Goal: Information Seeking & Learning: Learn about a topic

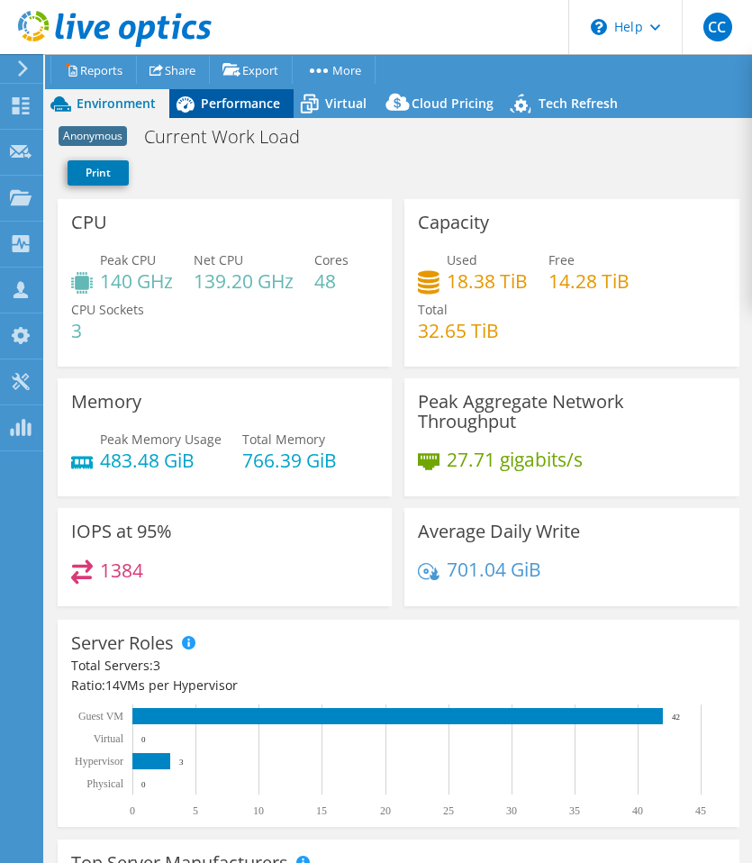
click at [263, 111] on span "Performance" at bounding box center [240, 103] width 79 height 17
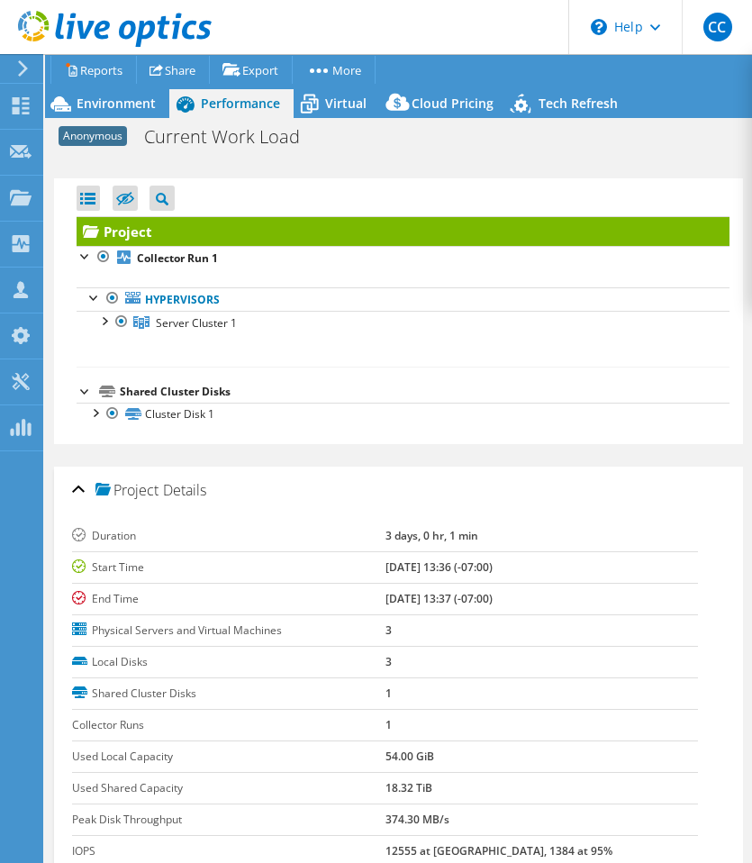
click at [77, 480] on div "Project Details" at bounding box center [398, 490] width 653 height 39
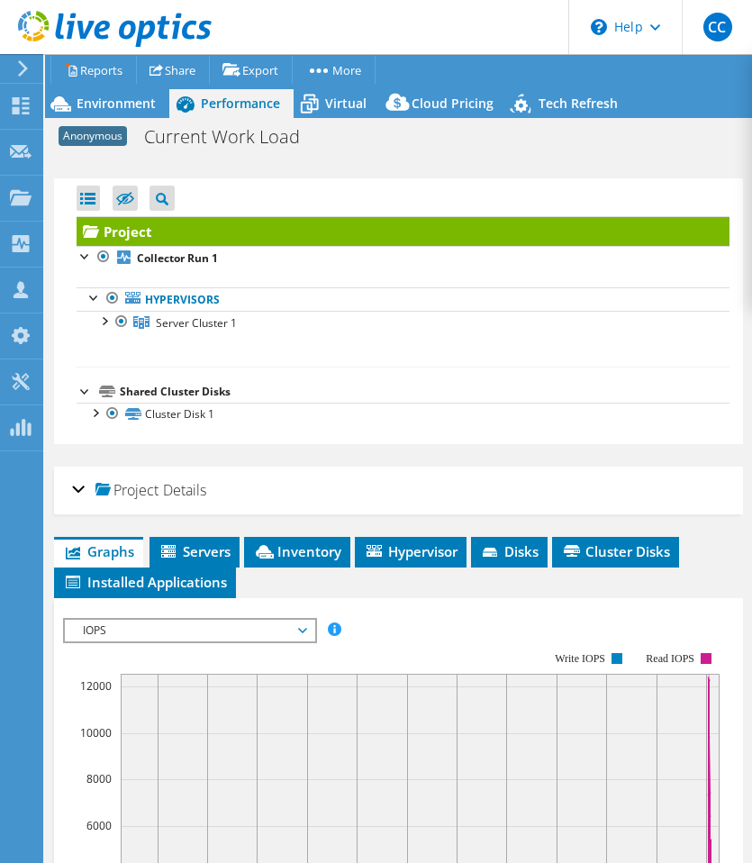
scroll to position [72, 0]
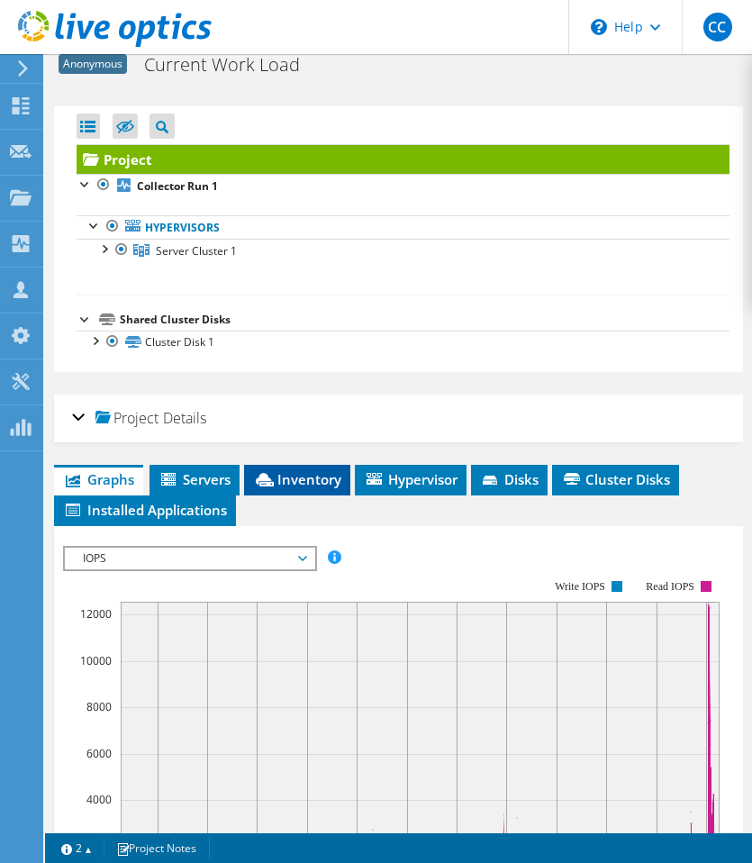
click at [270, 470] on span "Inventory" at bounding box center [297, 479] width 88 height 18
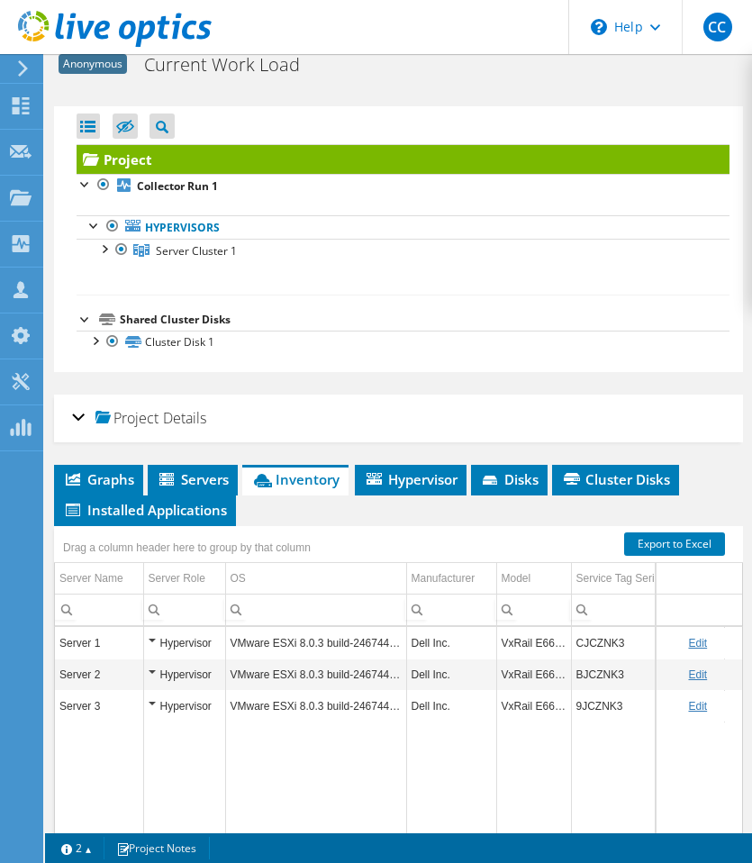
scroll to position [0, 0]
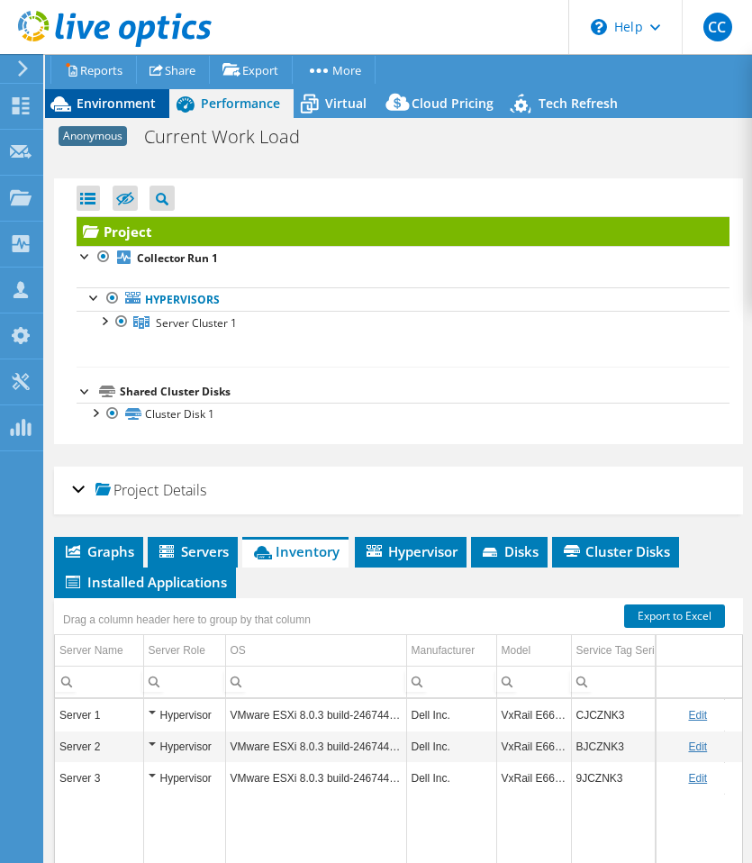
click at [85, 104] on span "Environment" at bounding box center [116, 103] width 79 height 17
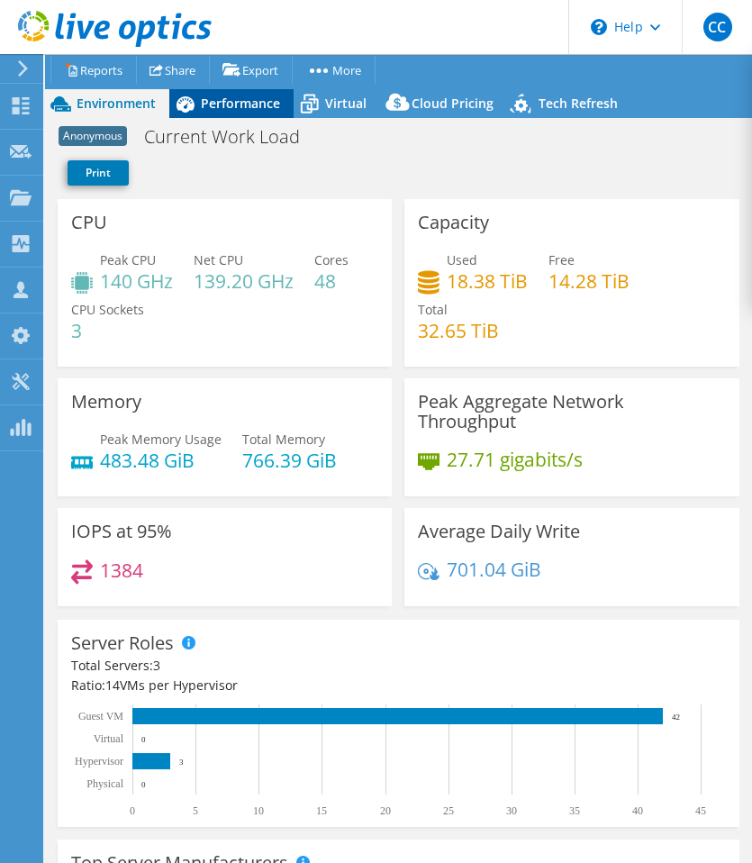
click at [246, 105] on span "Performance" at bounding box center [240, 103] width 79 height 17
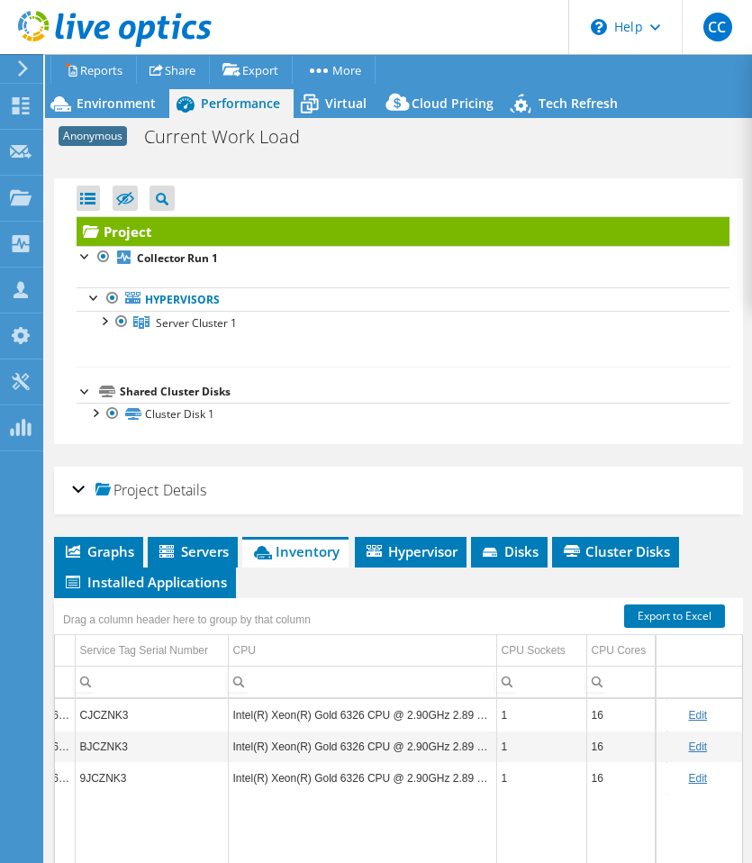
scroll to position [0, 538]
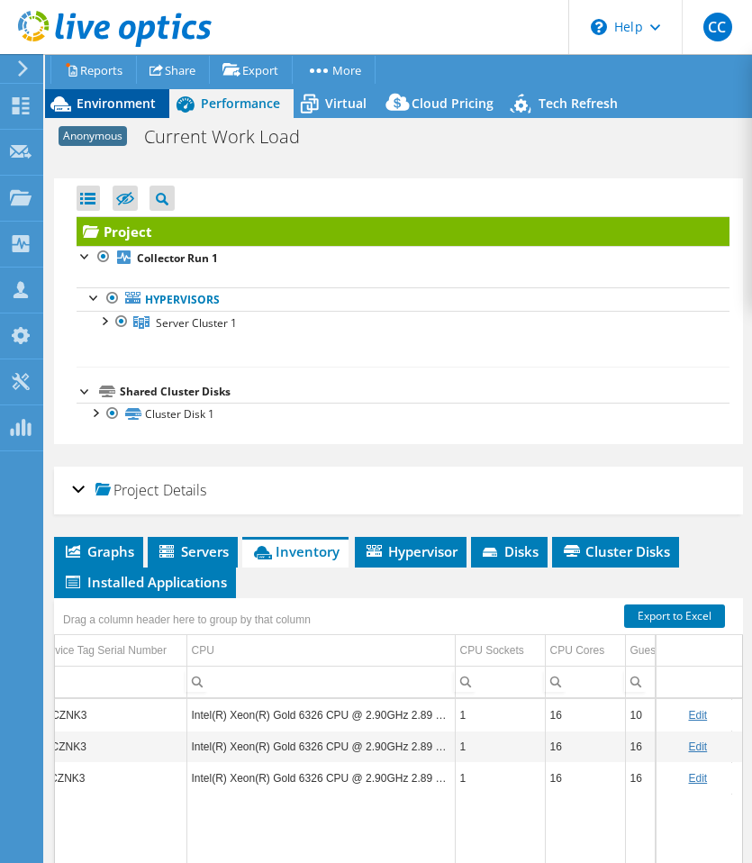
click at [131, 104] on span "Environment" at bounding box center [116, 103] width 79 height 17
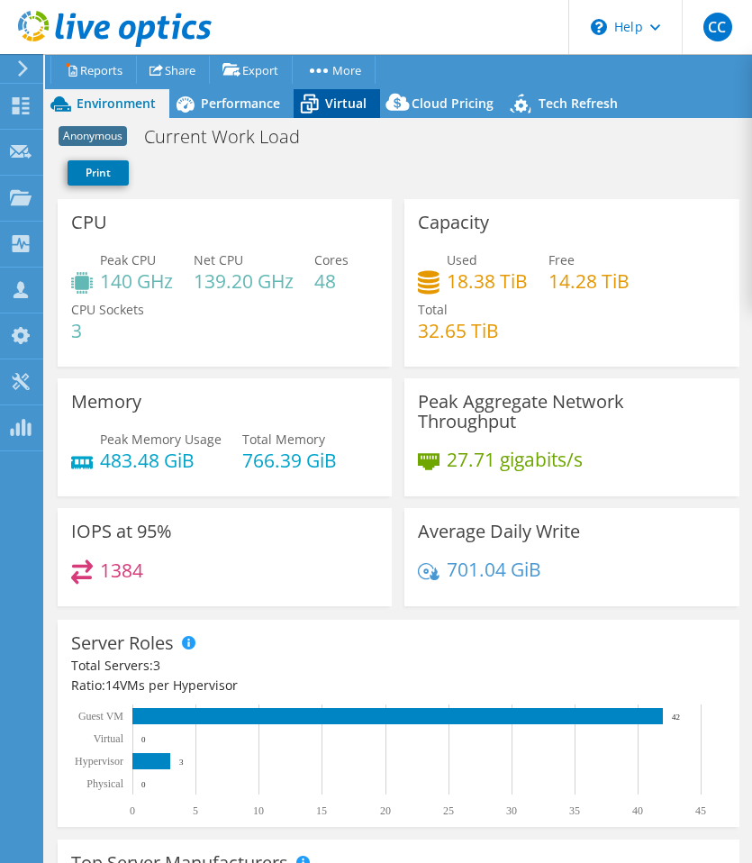
click at [358, 107] on span "Virtual" at bounding box center [345, 103] width 41 height 17
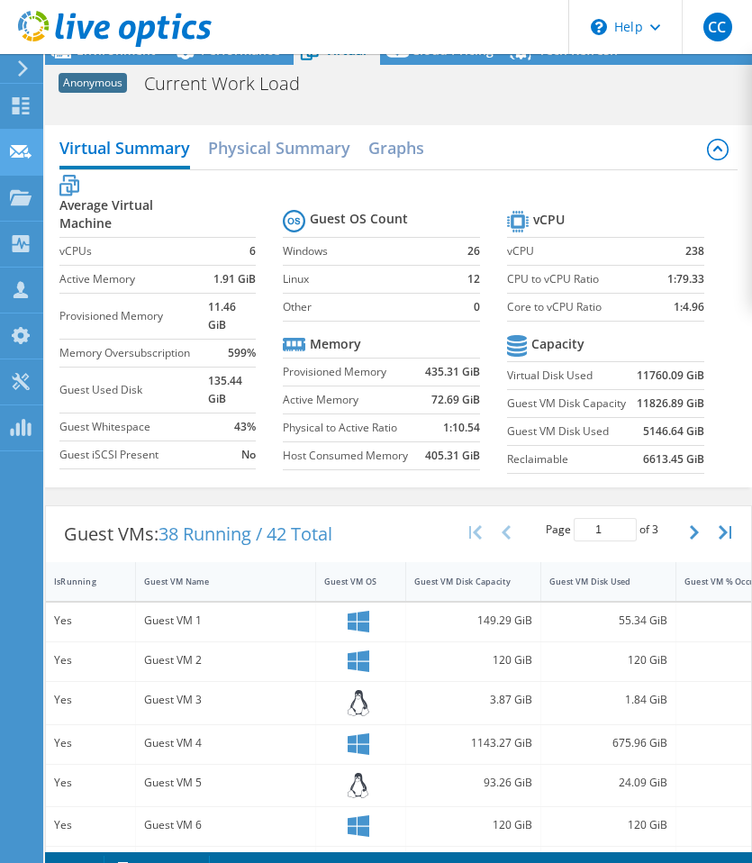
scroll to position [0, 0]
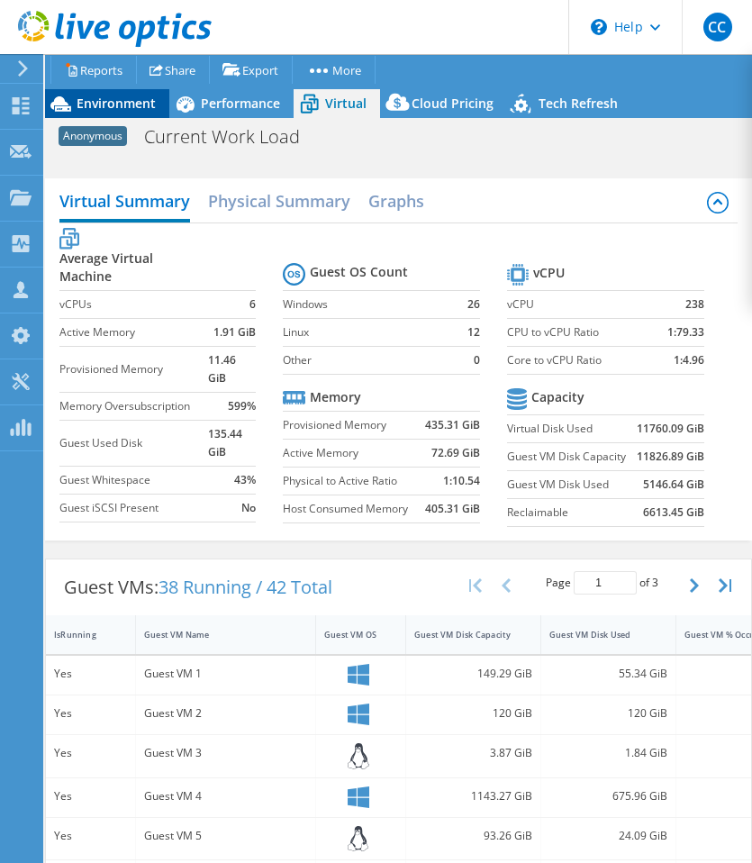
click at [101, 105] on span "Environment" at bounding box center [116, 103] width 79 height 17
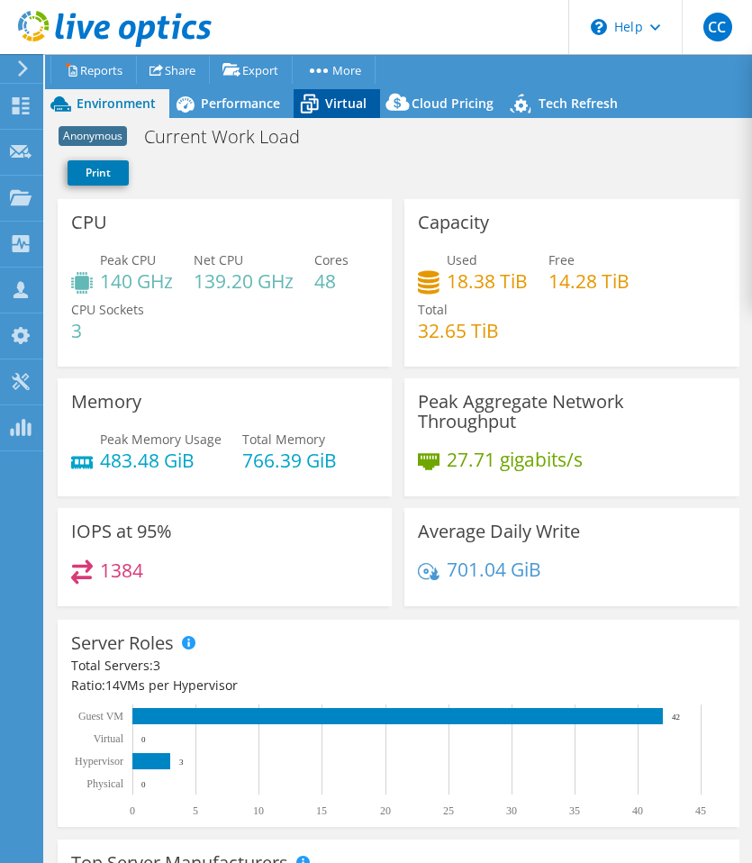
click at [323, 107] on icon at bounding box center [310, 104] width 32 height 32
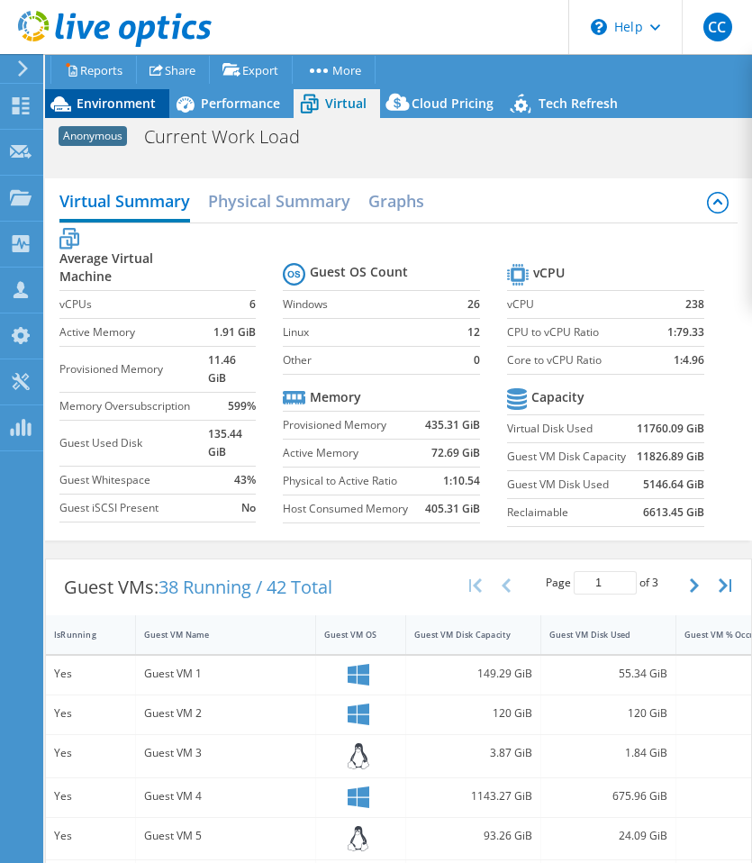
click at [108, 104] on span "Environment" at bounding box center [116, 103] width 79 height 17
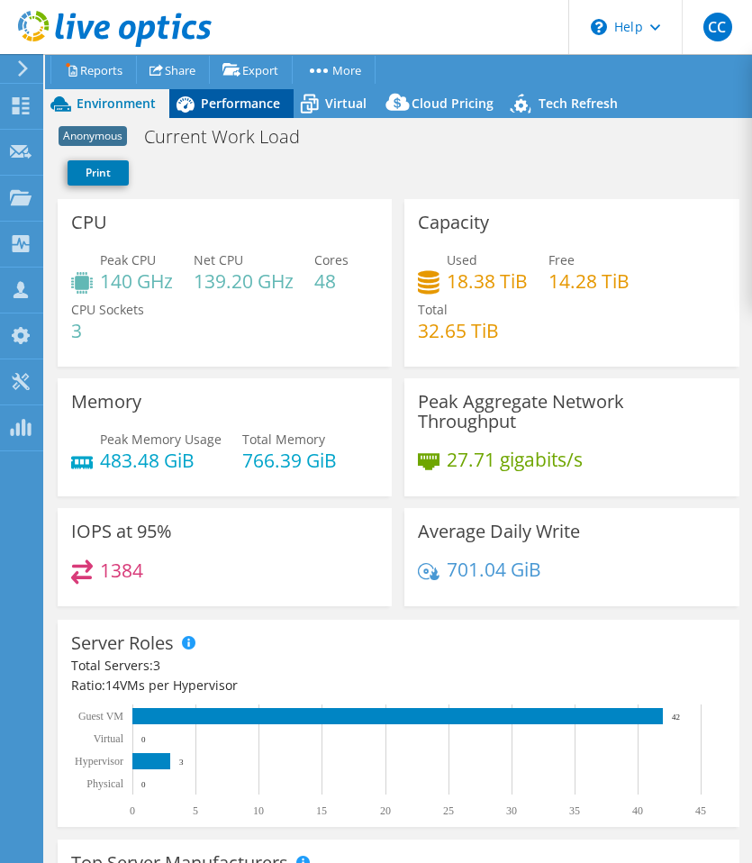
click at [270, 99] on span "Performance" at bounding box center [240, 103] width 79 height 17
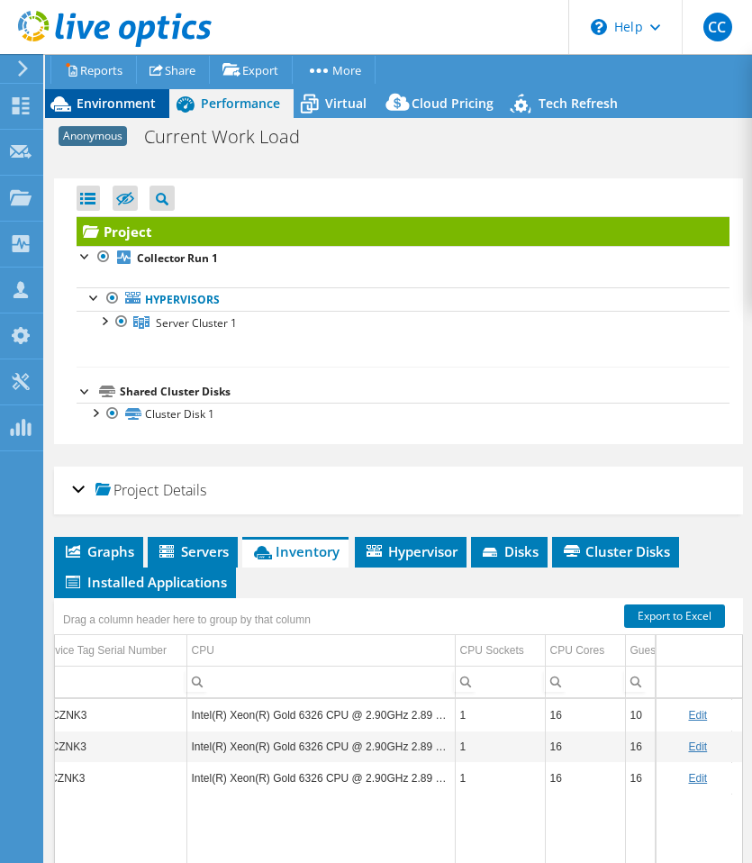
click at [119, 99] on span "Environment" at bounding box center [116, 103] width 79 height 17
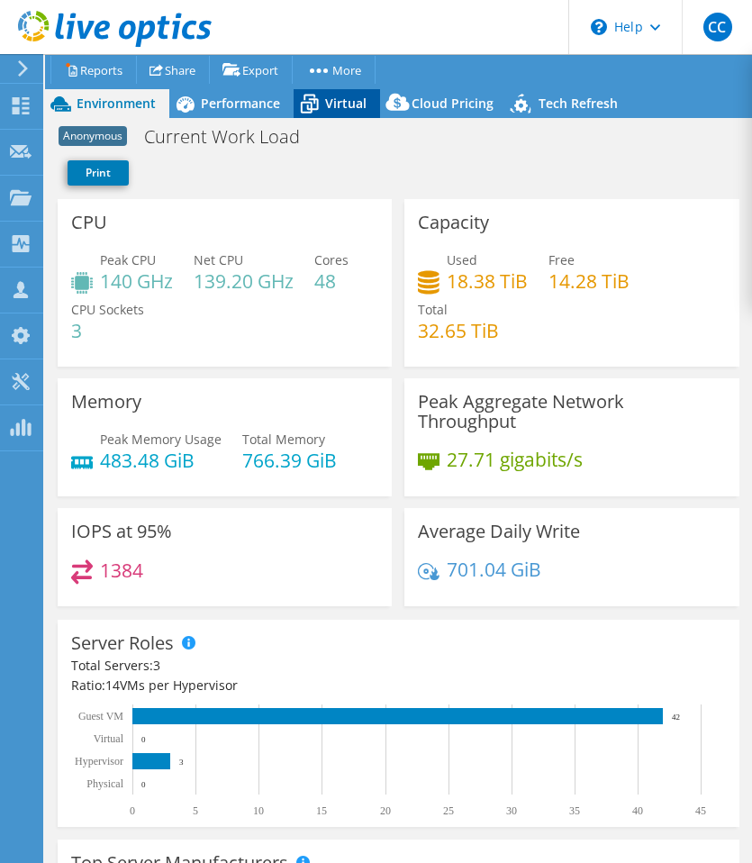
click at [311, 102] on icon at bounding box center [310, 104] width 32 height 32
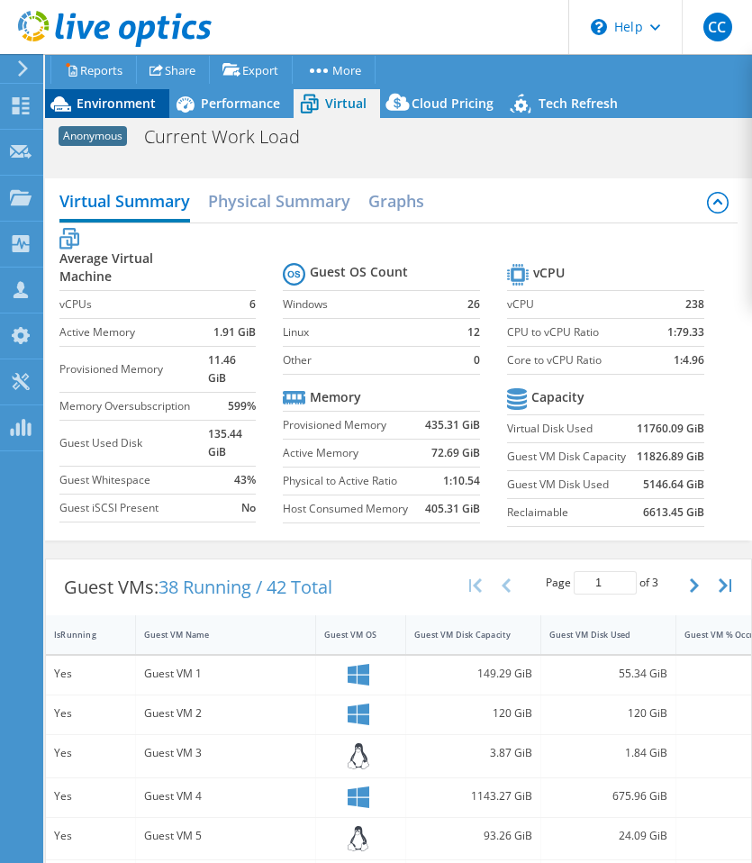
click at [126, 104] on span "Environment" at bounding box center [116, 103] width 79 height 17
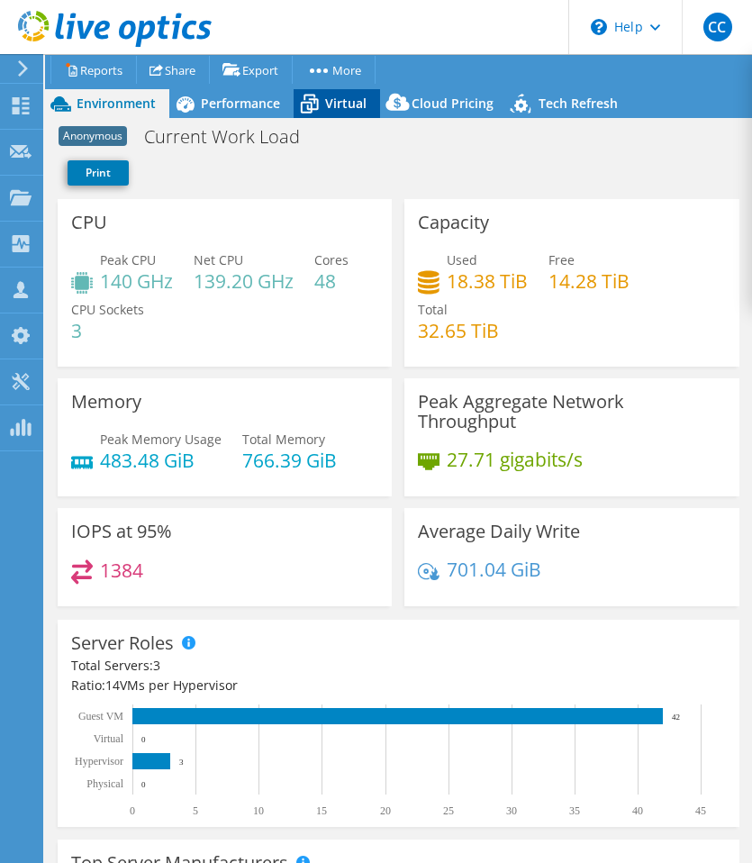
click at [330, 104] on span "Virtual" at bounding box center [345, 103] width 41 height 17
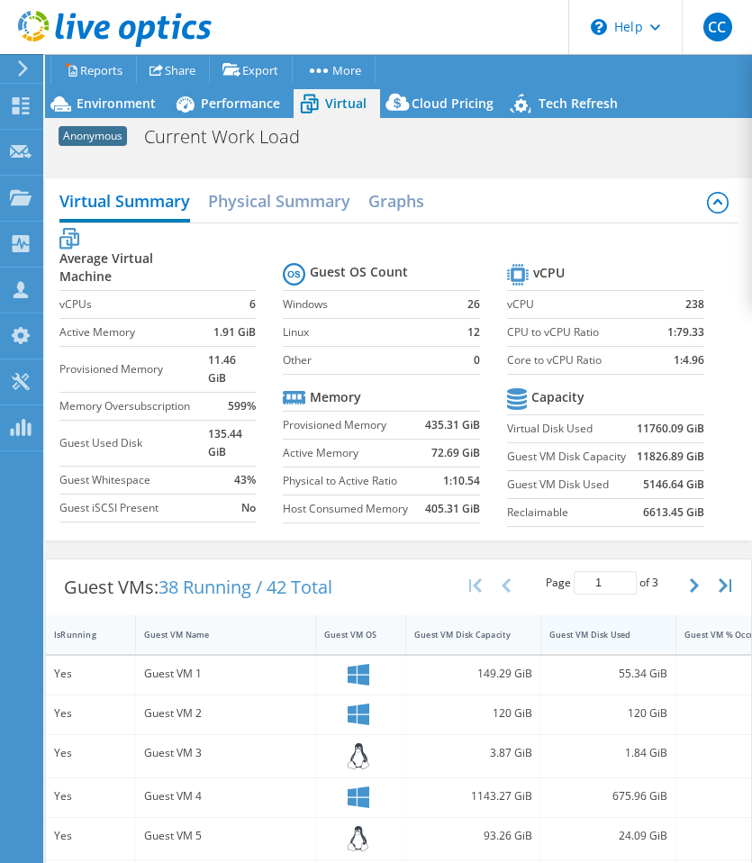
click at [552, 629] on div "Guest VM Disk Used" at bounding box center [597, 634] width 113 height 28
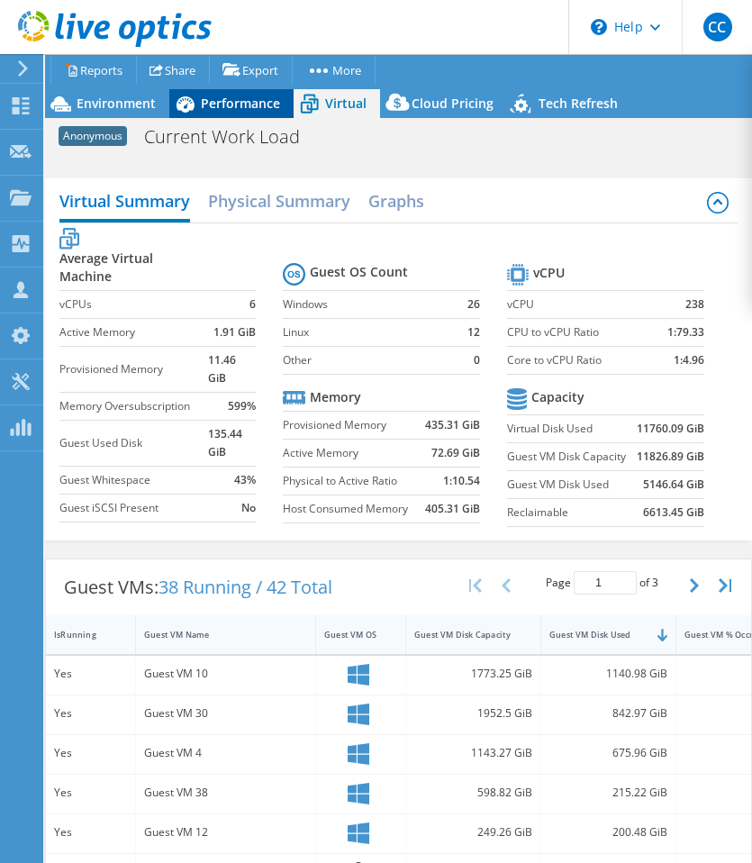
click at [228, 114] on div "Performance" at bounding box center [231, 103] width 124 height 29
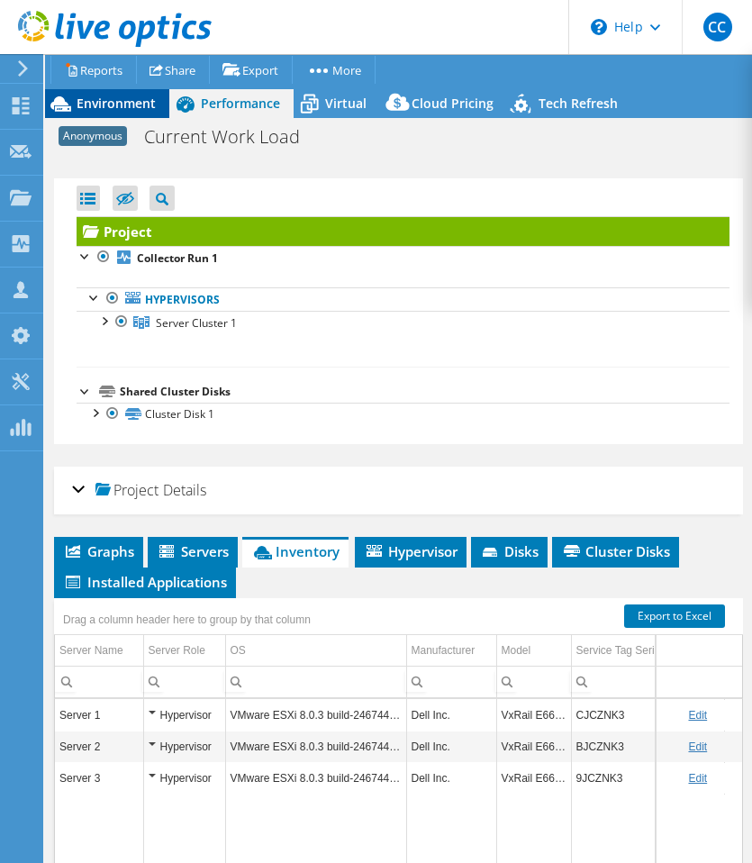
click at [131, 107] on span "Environment" at bounding box center [116, 103] width 79 height 17
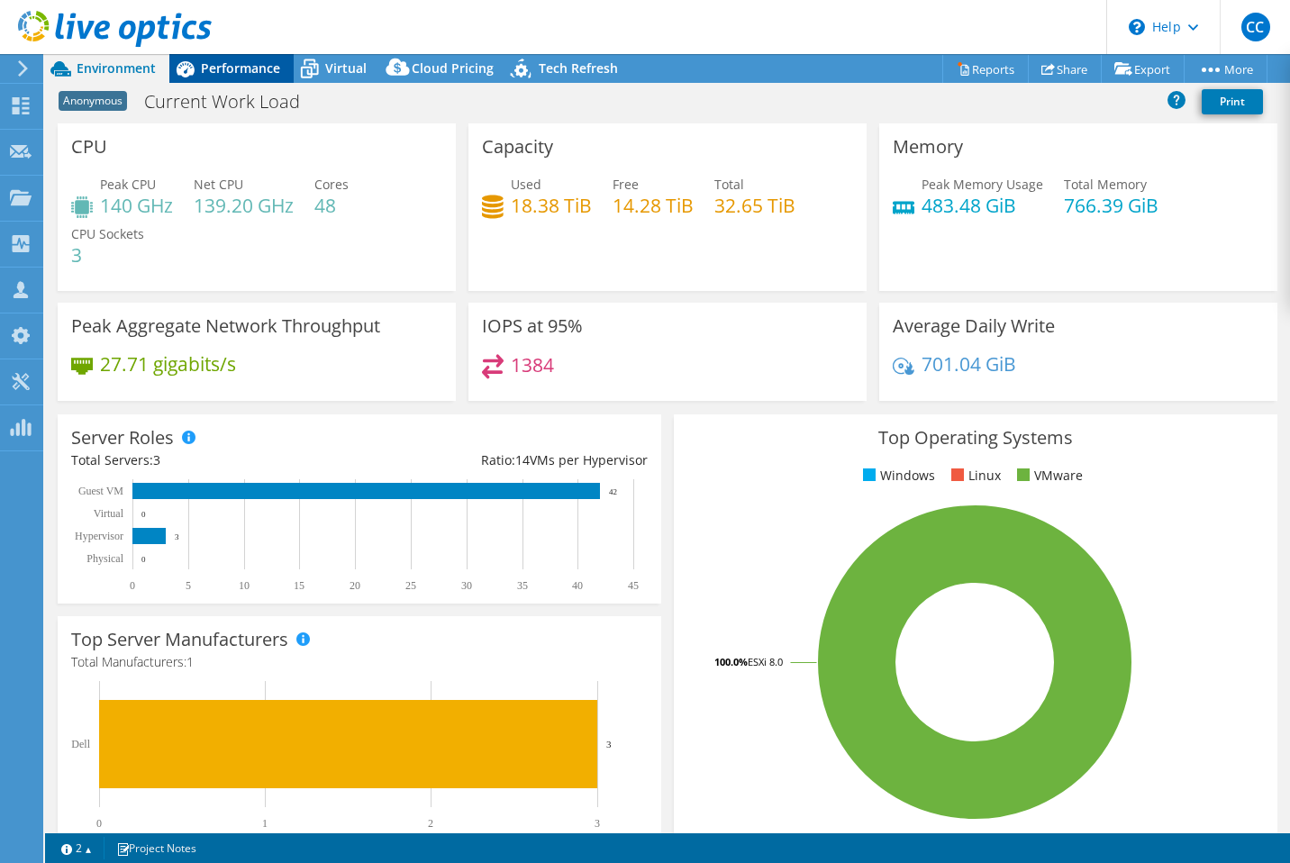
click at [231, 72] on span "Performance" at bounding box center [240, 67] width 79 height 17
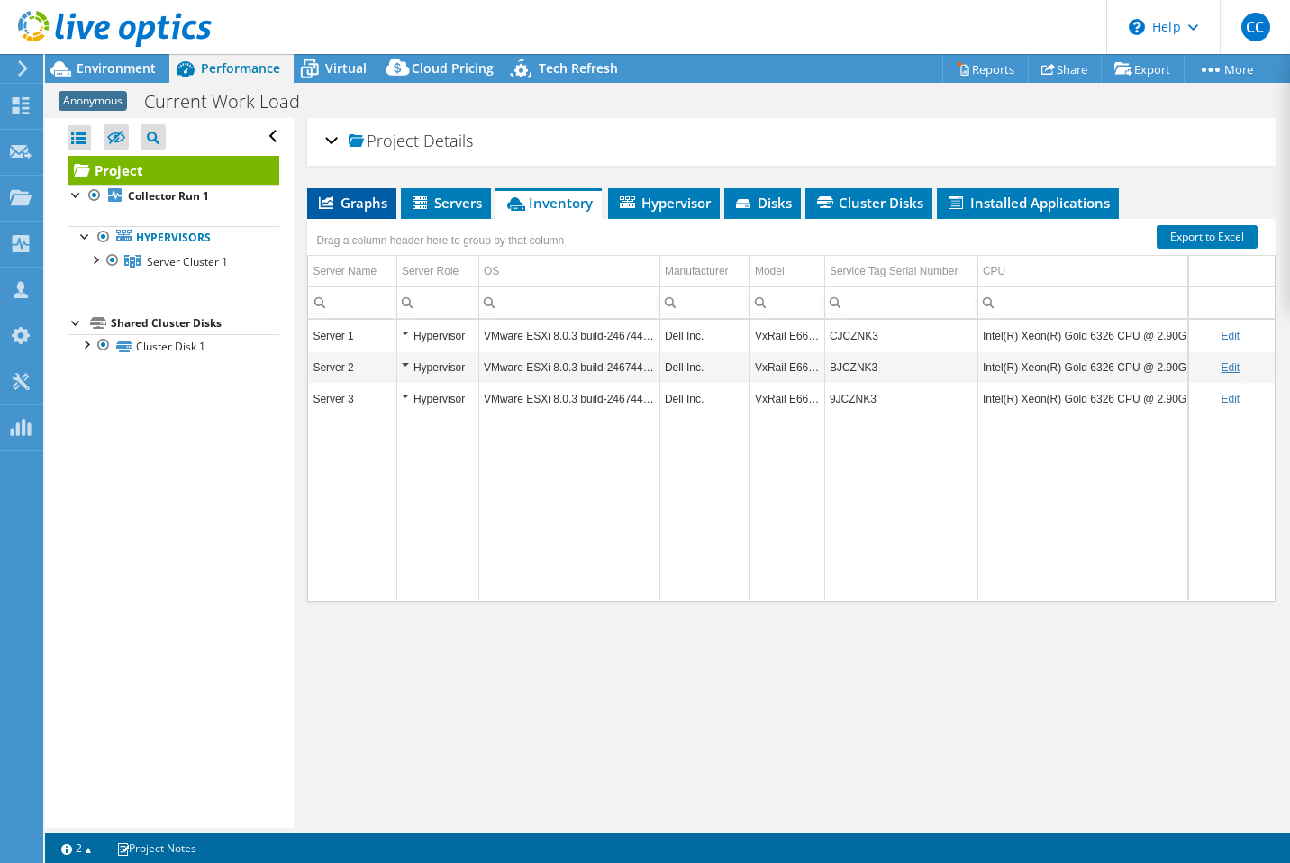
click at [358, 195] on span "Graphs" at bounding box center [351, 203] width 71 height 18
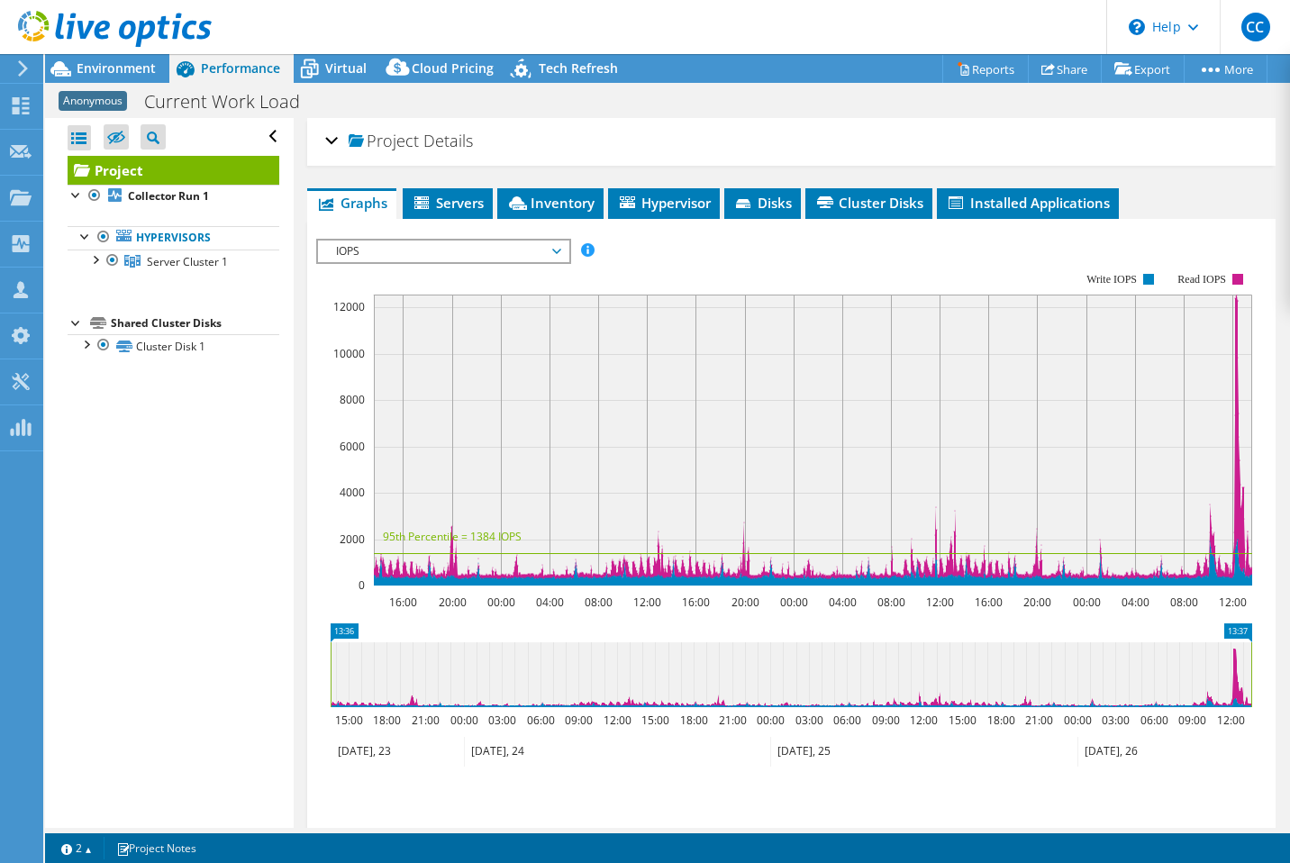
click at [419, 250] on span "IOPS" at bounding box center [442, 251] width 231 height 22
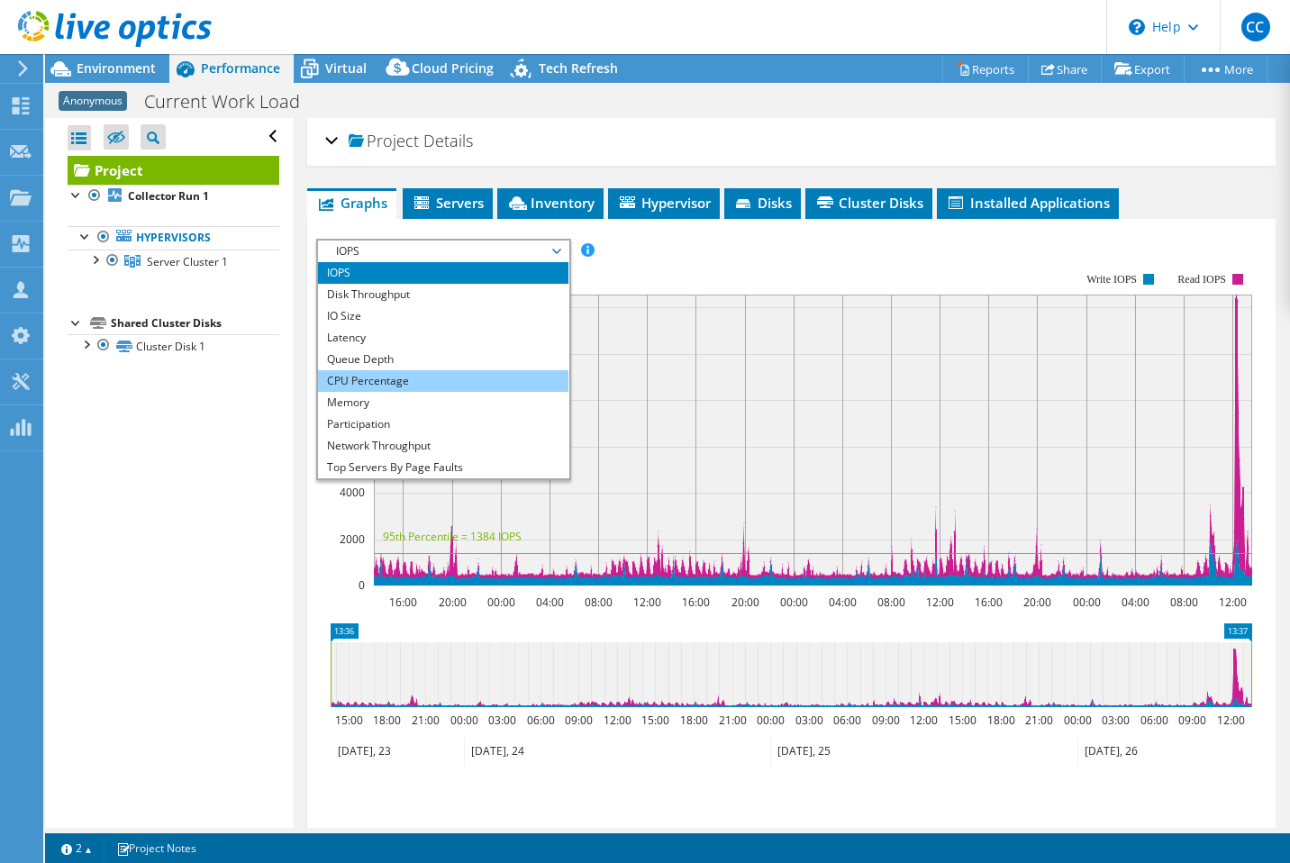
click at [421, 376] on li "CPU Percentage" at bounding box center [442, 381] width 249 height 22
